Goal: Task Accomplishment & Management: Use online tool/utility

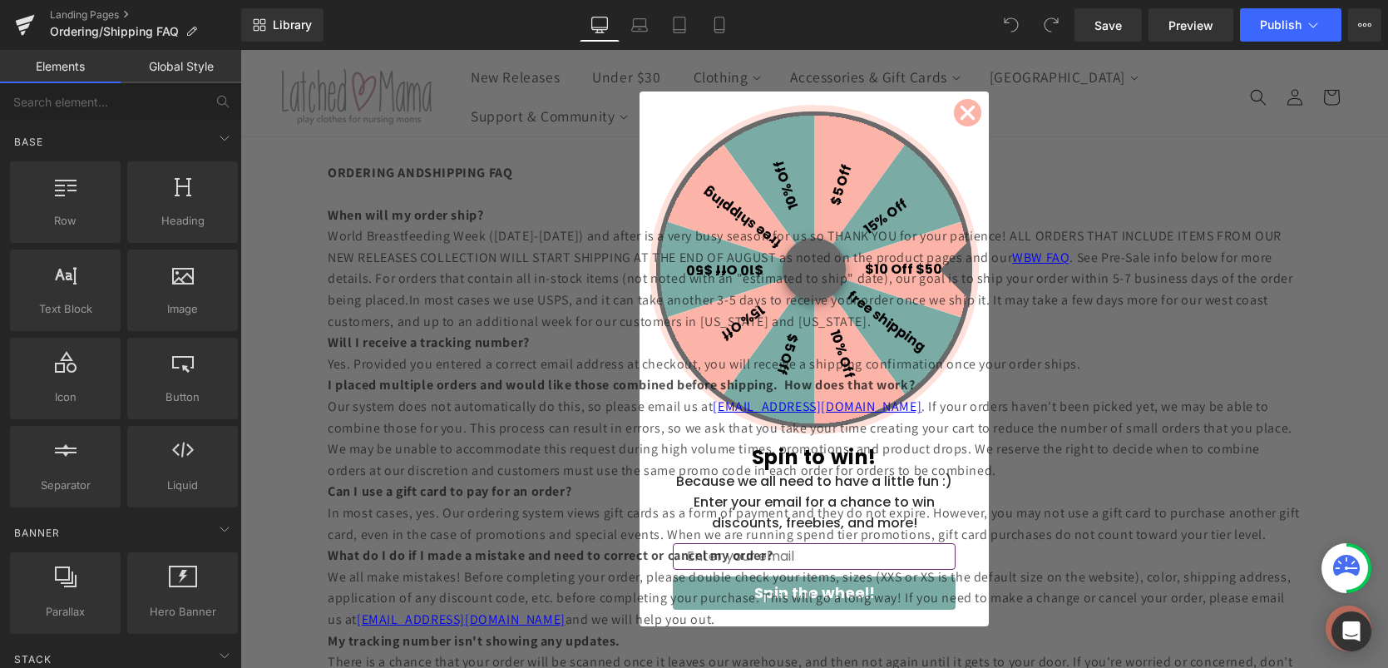
click at [964, 116] on icon "Close dialog" at bounding box center [968, 113] width 12 height 12
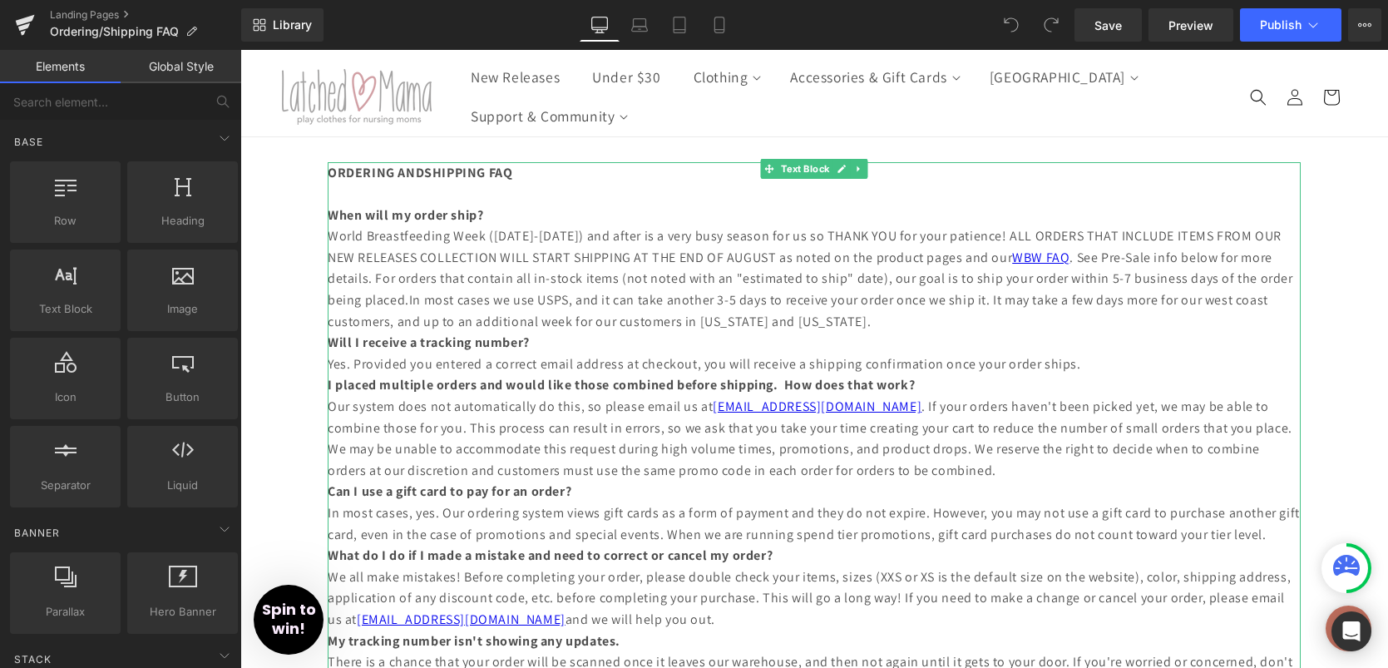
click at [339, 239] on p "World Breastfeeding Week ([DATE]-[DATE]) and after is a very busy season for us…" at bounding box center [814, 278] width 973 height 106
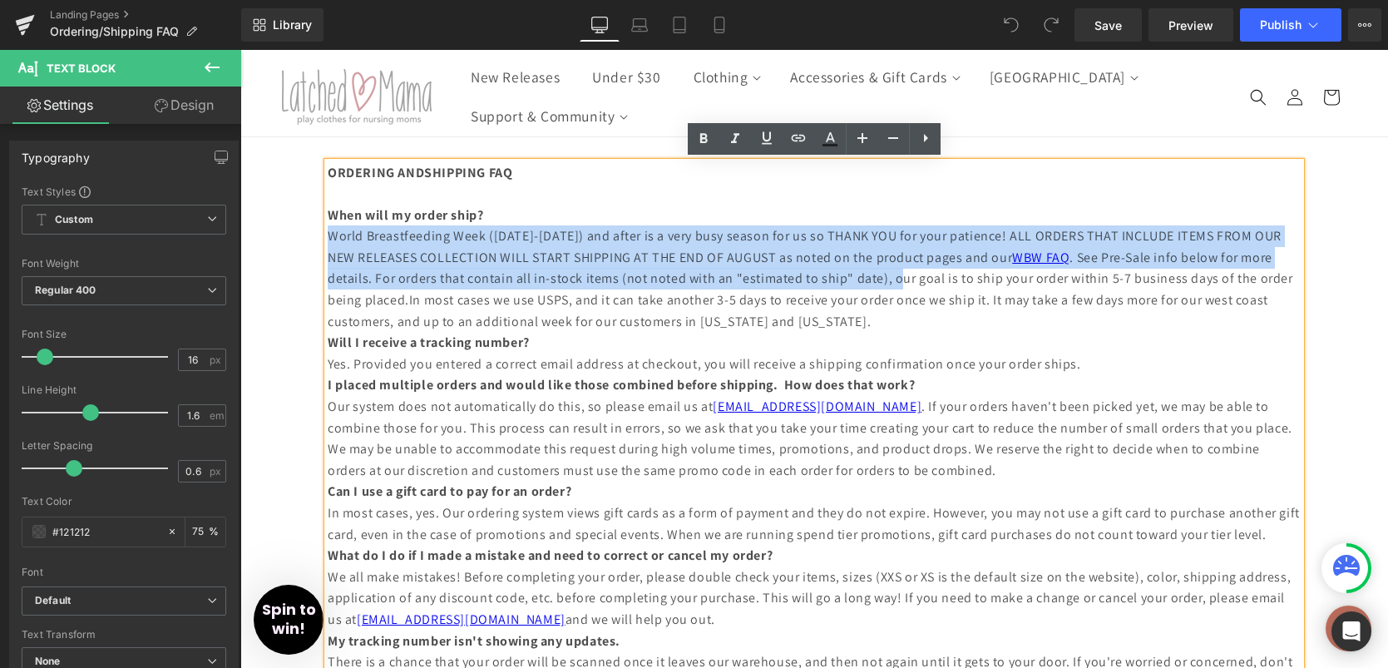
drag, startPoint x: 331, startPoint y: 239, endPoint x: 846, endPoint y: 283, distance: 516.5
click at [846, 283] on p "World Breastfeeding Week ([DATE]-[DATE]) and after is a very busy season for us…" at bounding box center [814, 278] width 973 height 106
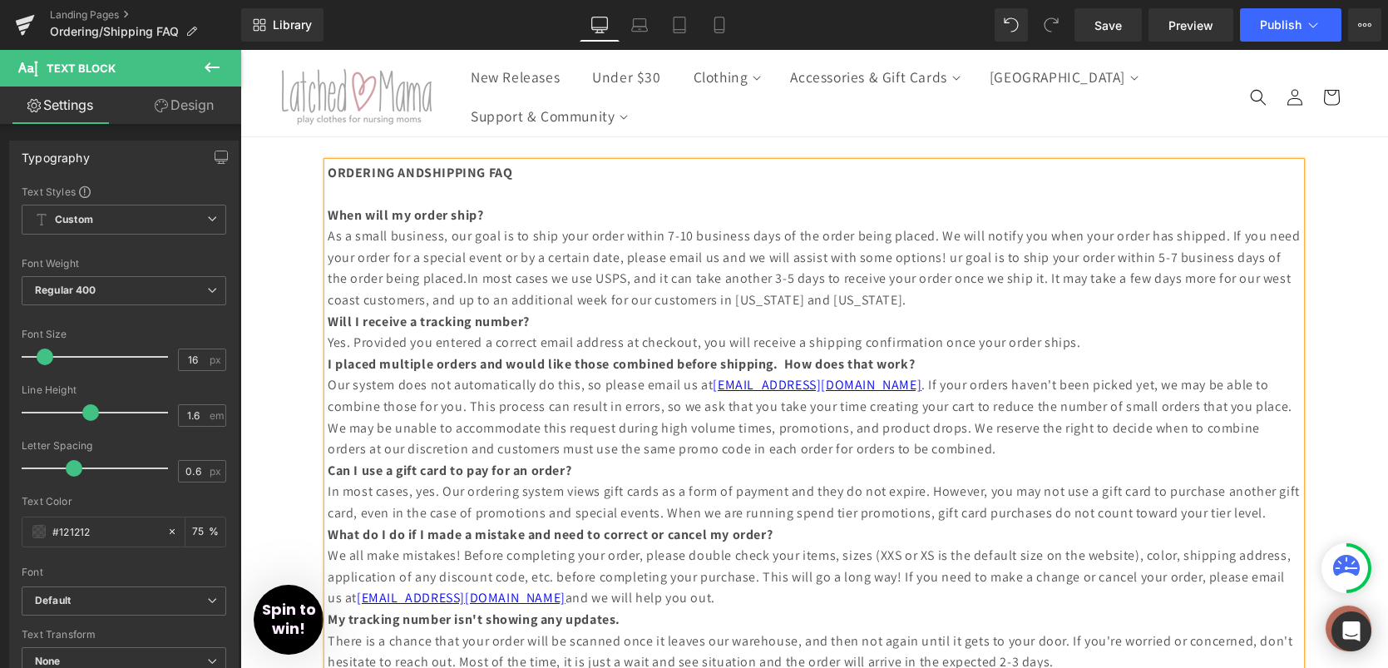
drag, startPoint x: 446, startPoint y: 280, endPoint x: 948, endPoint y: 256, distance: 502.8
click at [948, 256] on p "As a small business, our goal is to ship your order within 7-10 business days o…" at bounding box center [814, 267] width 973 height 85
click at [644, 293] on p "As a small business, our goal is to ship your order within 7-10 business days o…" at bounding box center [814, 267] width 973 height 85
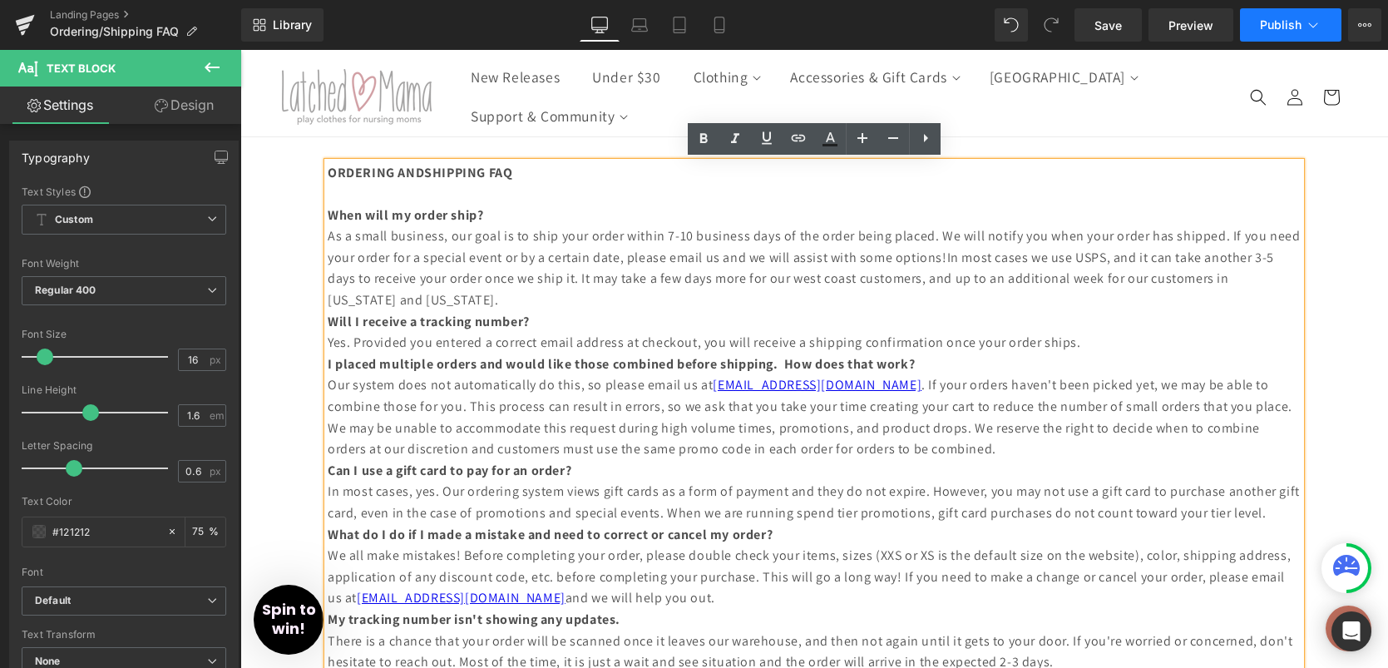
click at [1270, 27] on span "Publish" at bounding box center [1281, 24] width 42 height 13
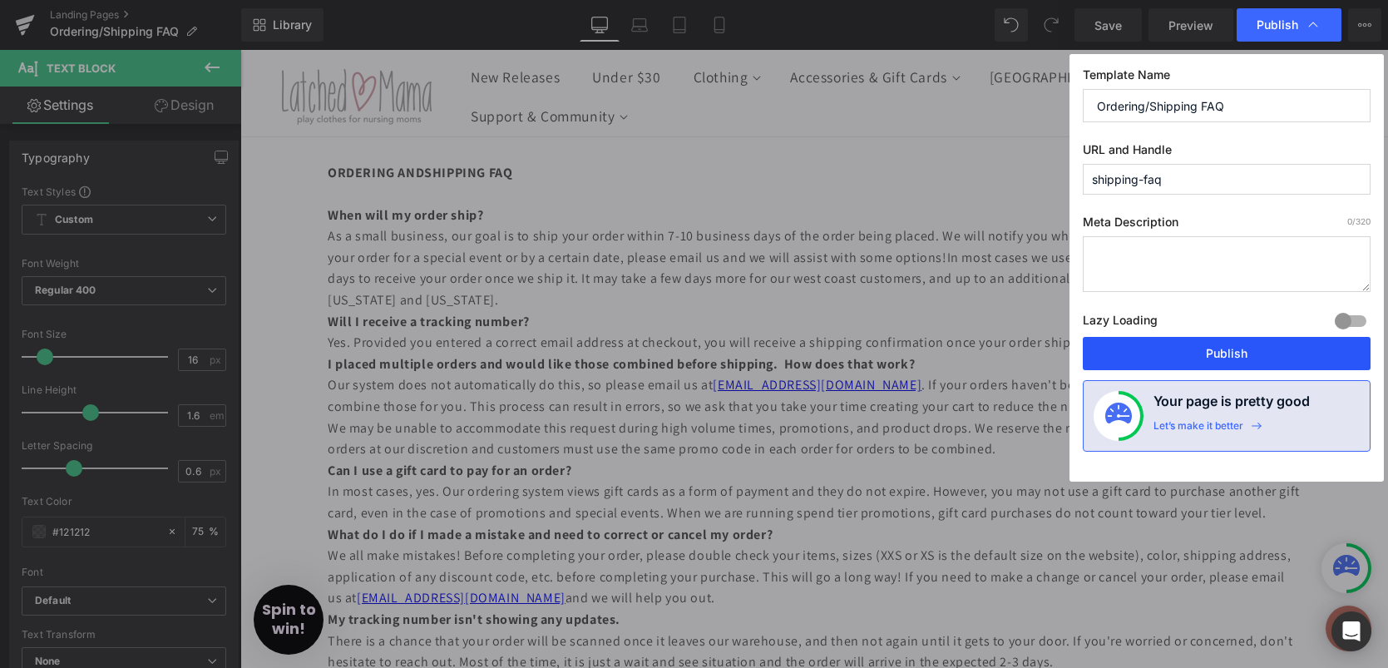
click at [1192, 350] on button "Publish" at bounding box center [1227, 353] width 288 height 33
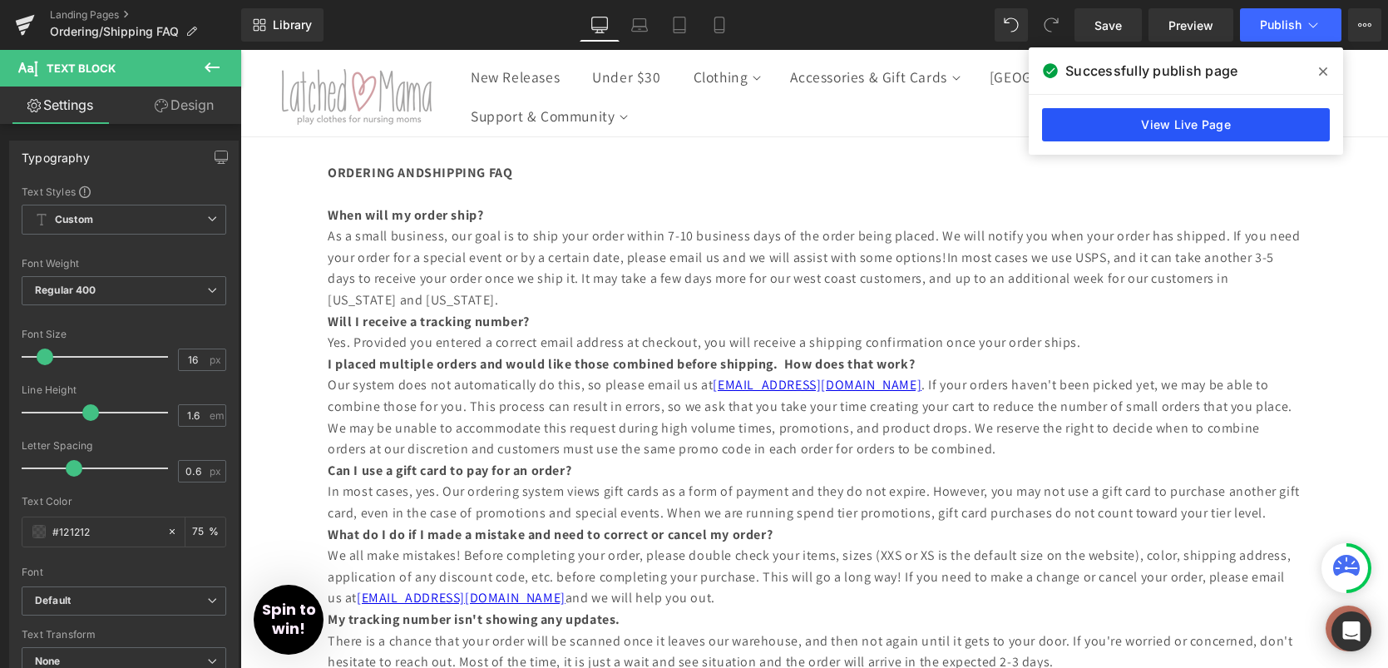
click at [1181, 130] on link "View Live Page" at bounding box center [1186, 124] width 288 height 33
